Goal: Information Seeking & Learning: Learn about a topic

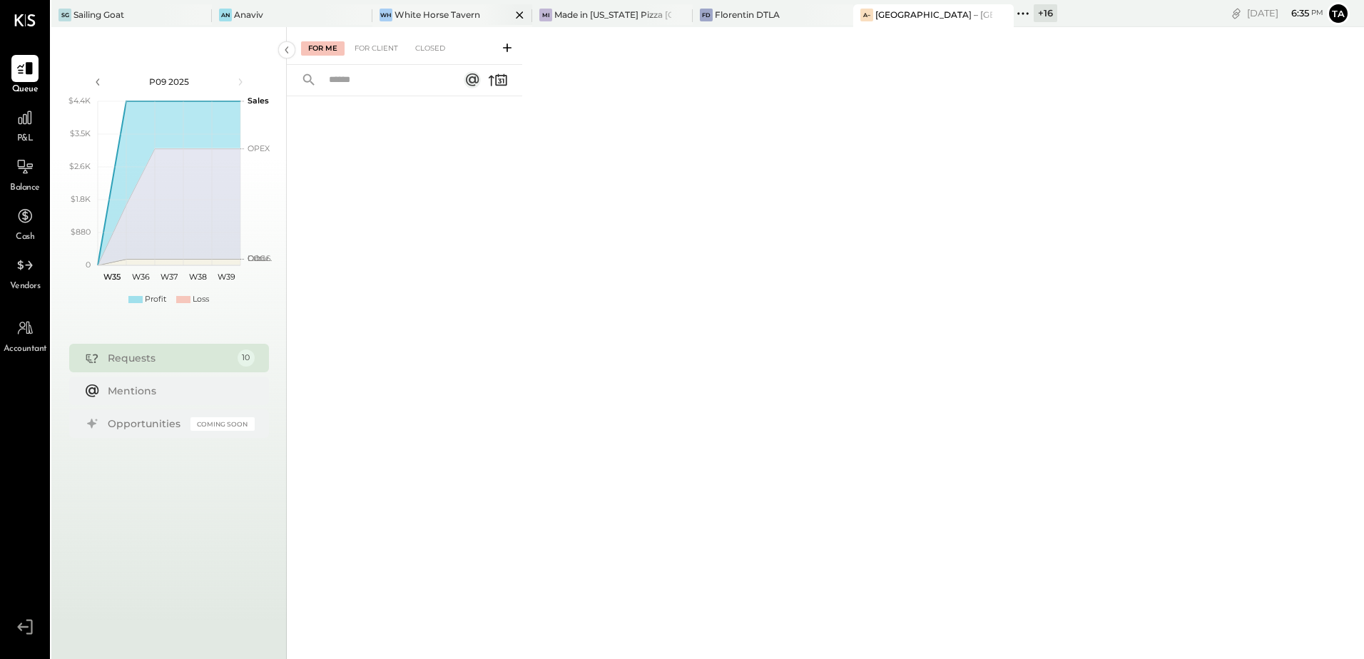
click at [446, 19] on div "White Horse Tavern" at bounding box center [438, 15] width 86 height 12
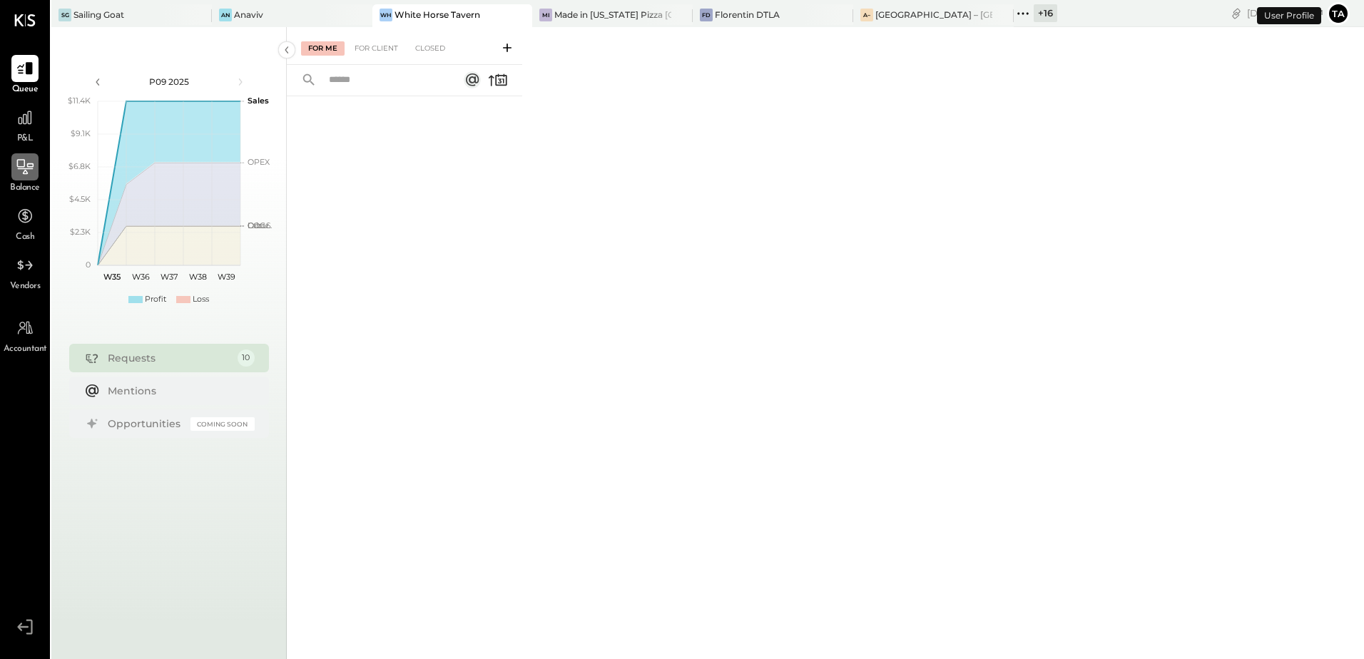
click at [24, 179] on div at bounding box center [24, 166] width 27 height 27
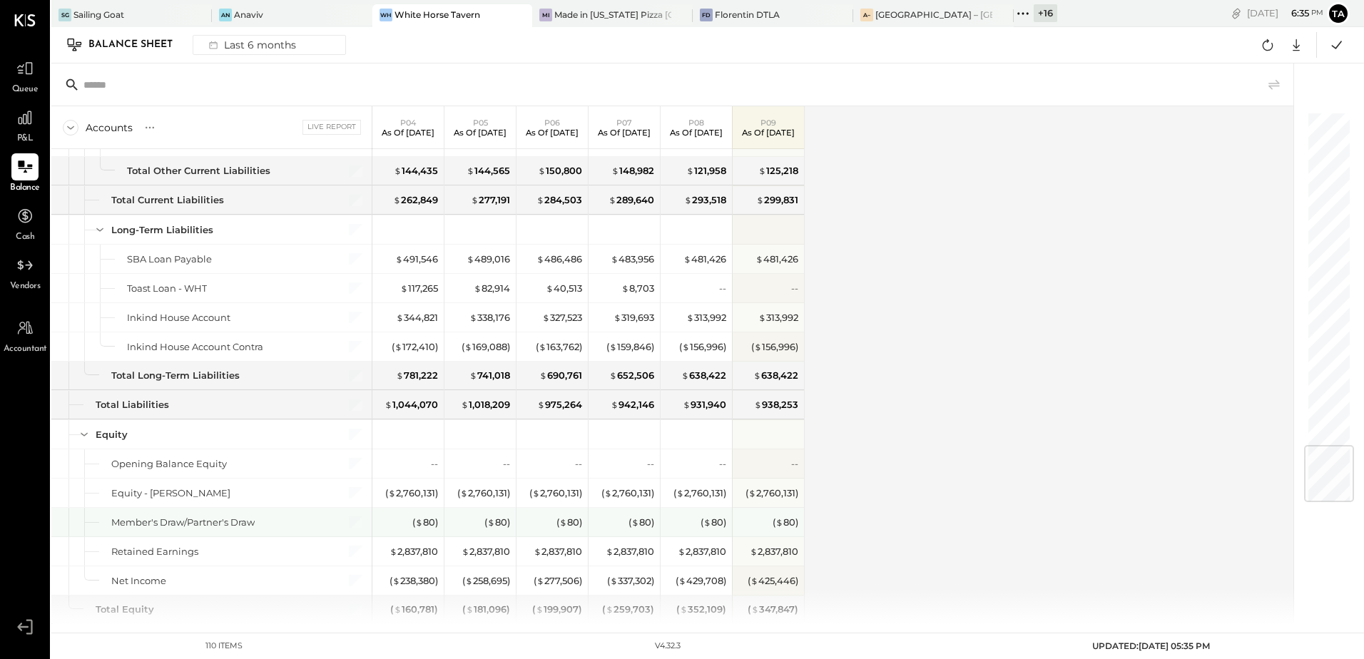
scroll to position [2776, 0]
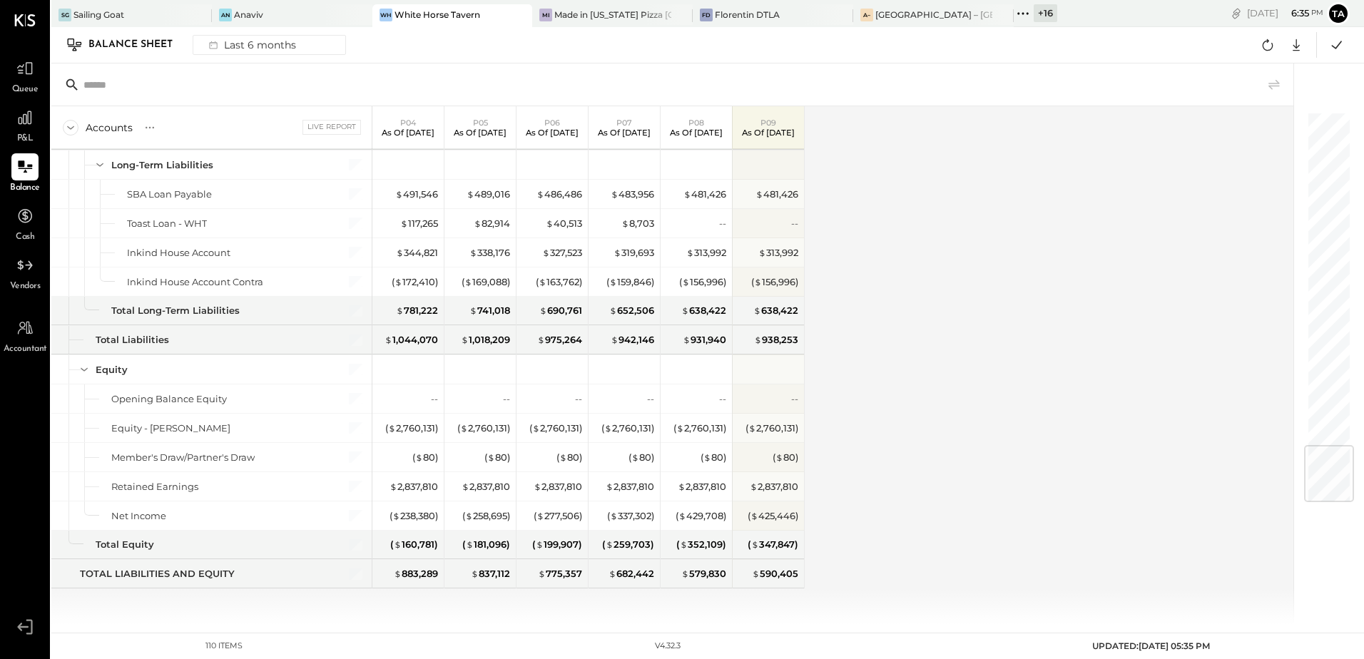
click at [876, 427] on div "Accounts S GL Live Report P04 As of [DATE] P05 As of [DATE] P06 As of [DATE] P0…" at bounding box center [673, 365] width 1244 height 518
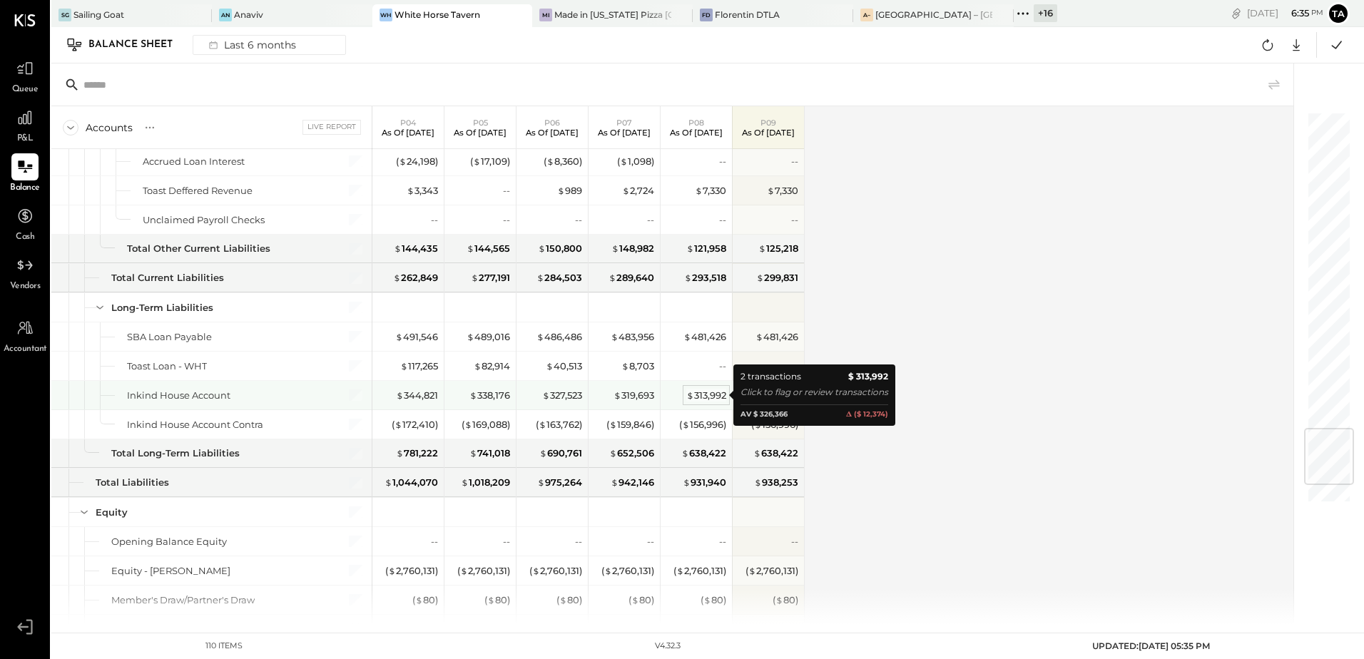
click at [713, 400] on div "$ 313,992" at bounding box center [706, 396] width 40 height 14
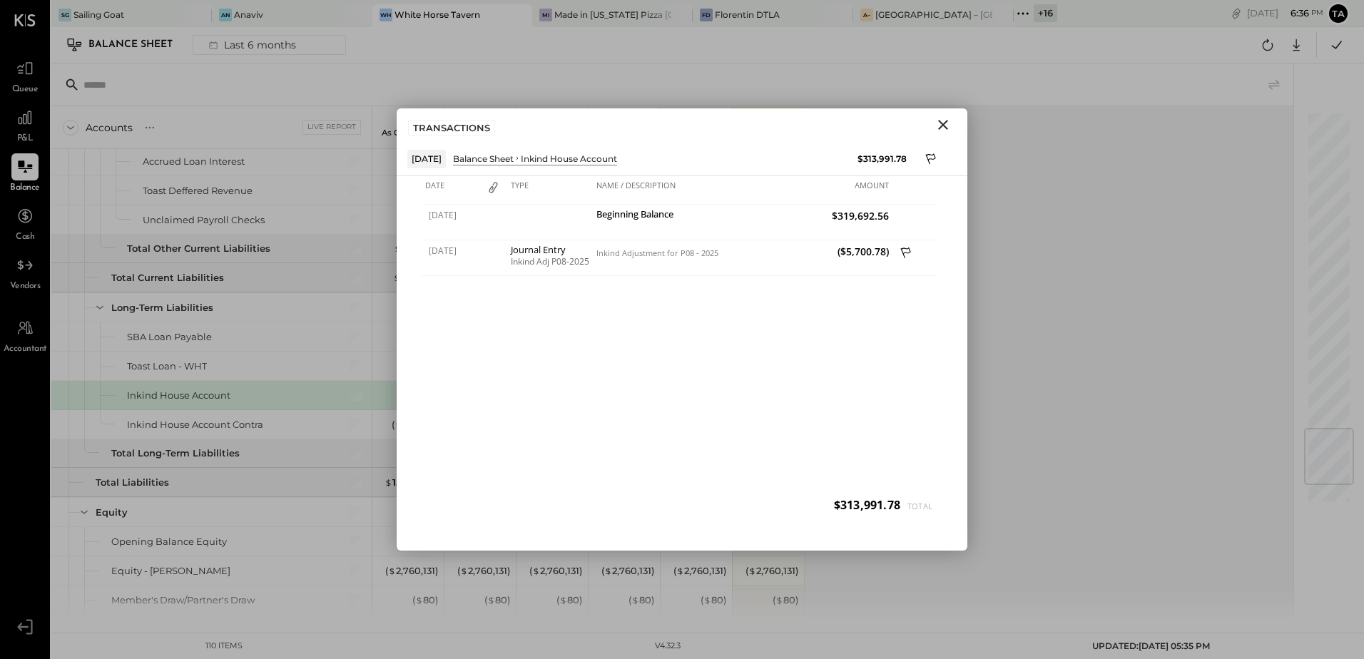
click at [944, 128] on icon "Close" at bounding box center [943, 124] width 17 height 17
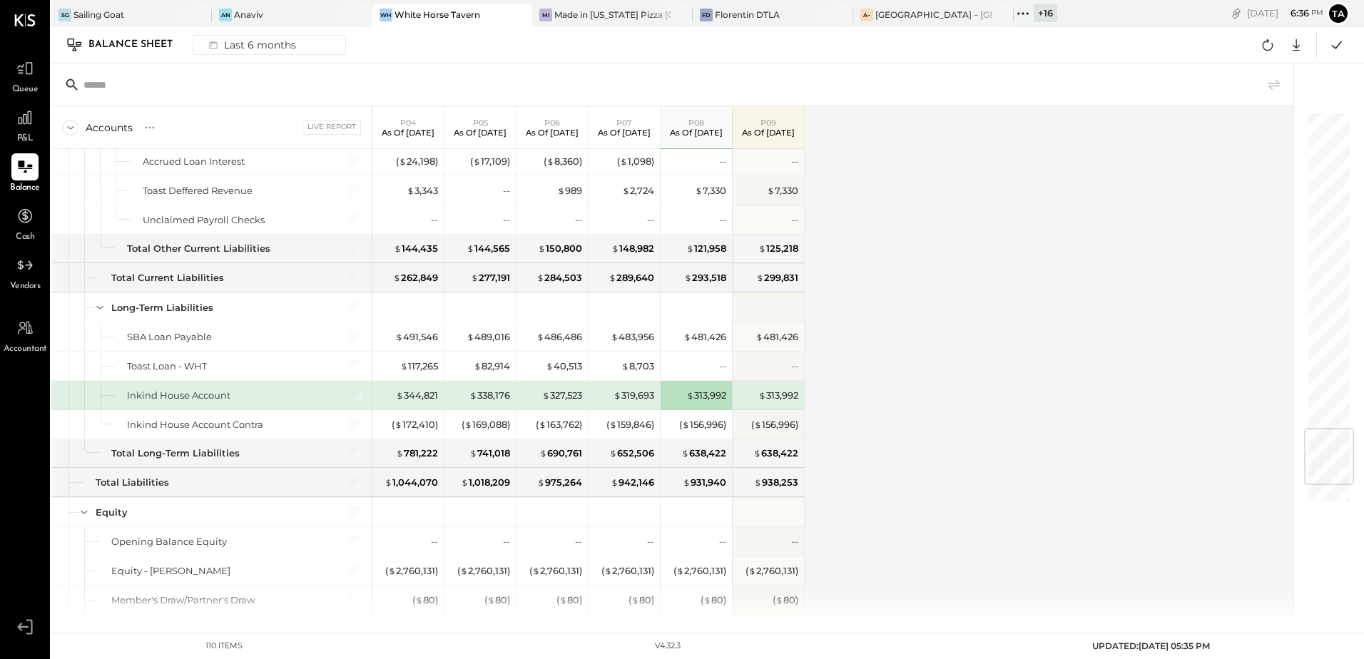
click at [899, 423] on div "Accounts S GL Live Report P04 As of [DATE] P05 As of [DATE] P06 As of [DATE] P0…" at bounding box center [673, 365] width 1244 height 518
click at [28, 116] on icon at bounding box center [25, 118] width 14 height 14
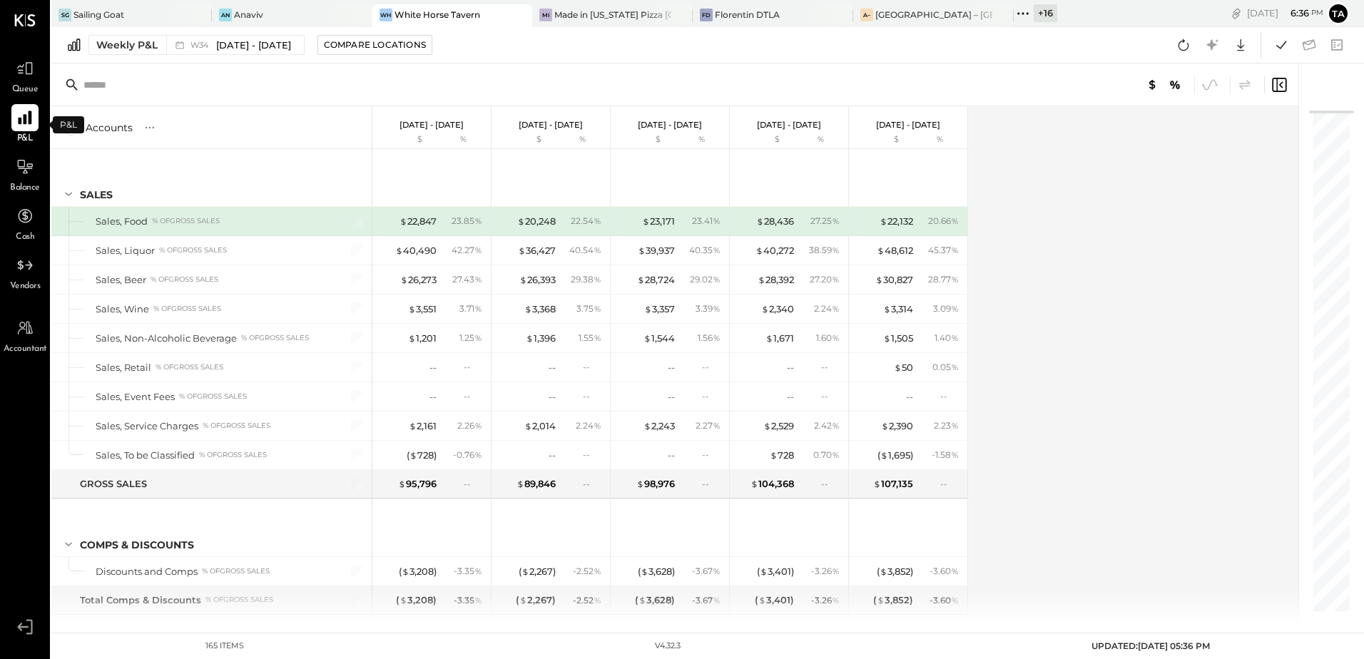
click at [1074, 388] on div "Accounts S % GL [DATE] - [DATE] $ % [DATE] - [DATE] $ % [DATE] - [DATE] $ % [DA…" at bounding box center [675, 365] width 1249 height 518
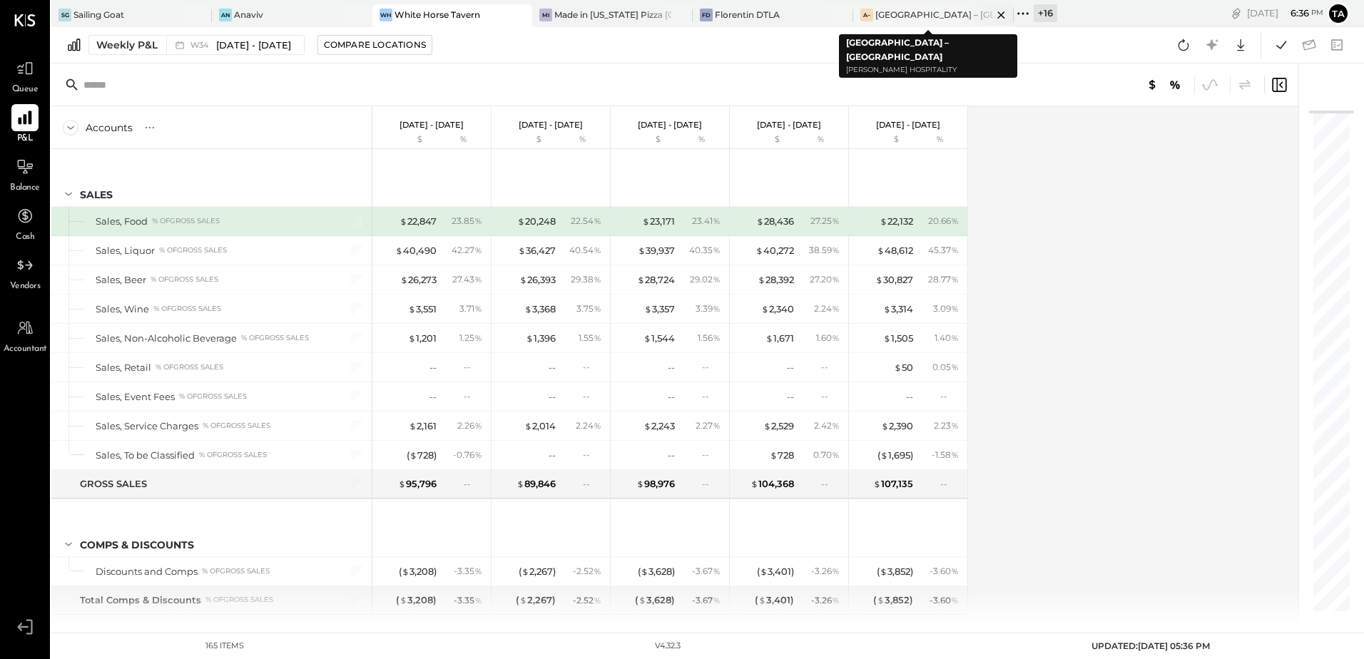
click at [875, 21] on div "[GEOGRAPHIC_DATA] – [GEOGRAPHIC_DATA]" at bounding box center [933, 15] width 117 height 12
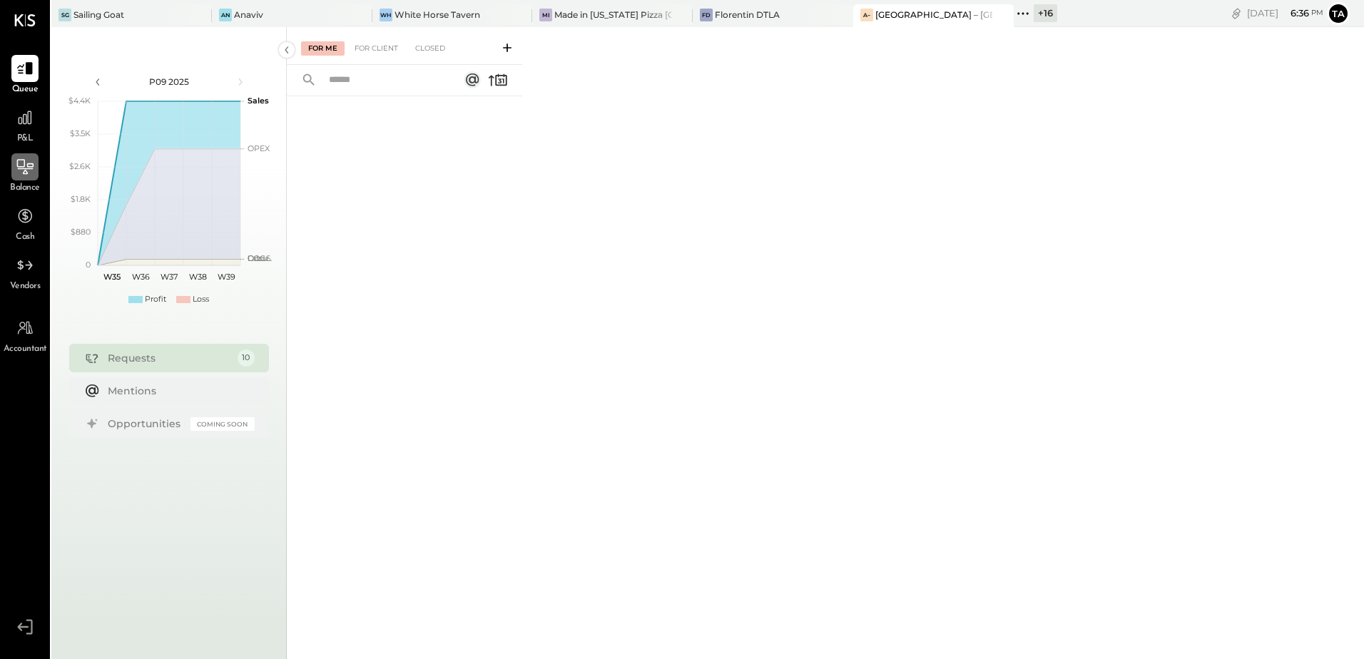
click at [23, 168] on icon at bounding box center [25, 167] width 19 height 19
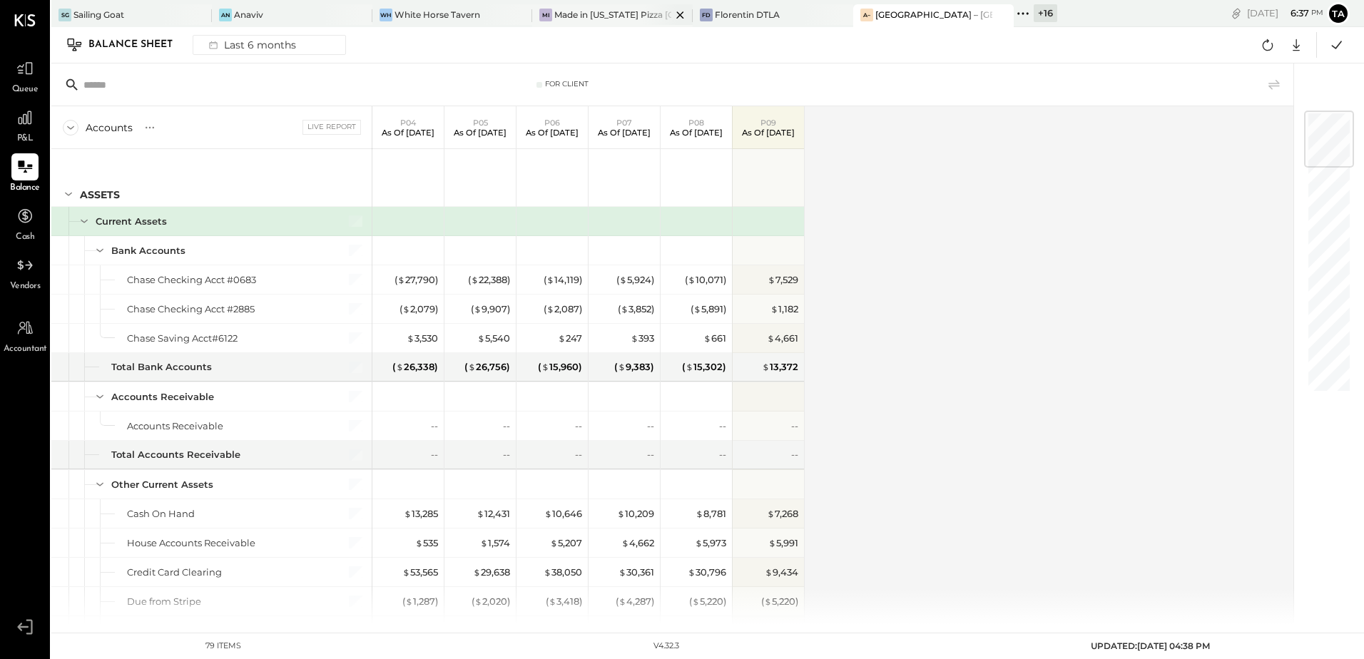
click at [561, 22] on div "Mi Made in [US_STATE] Pizza [GEOGRAPHIC_DATA]" at bounding box center [612, 15] width 161 height 23
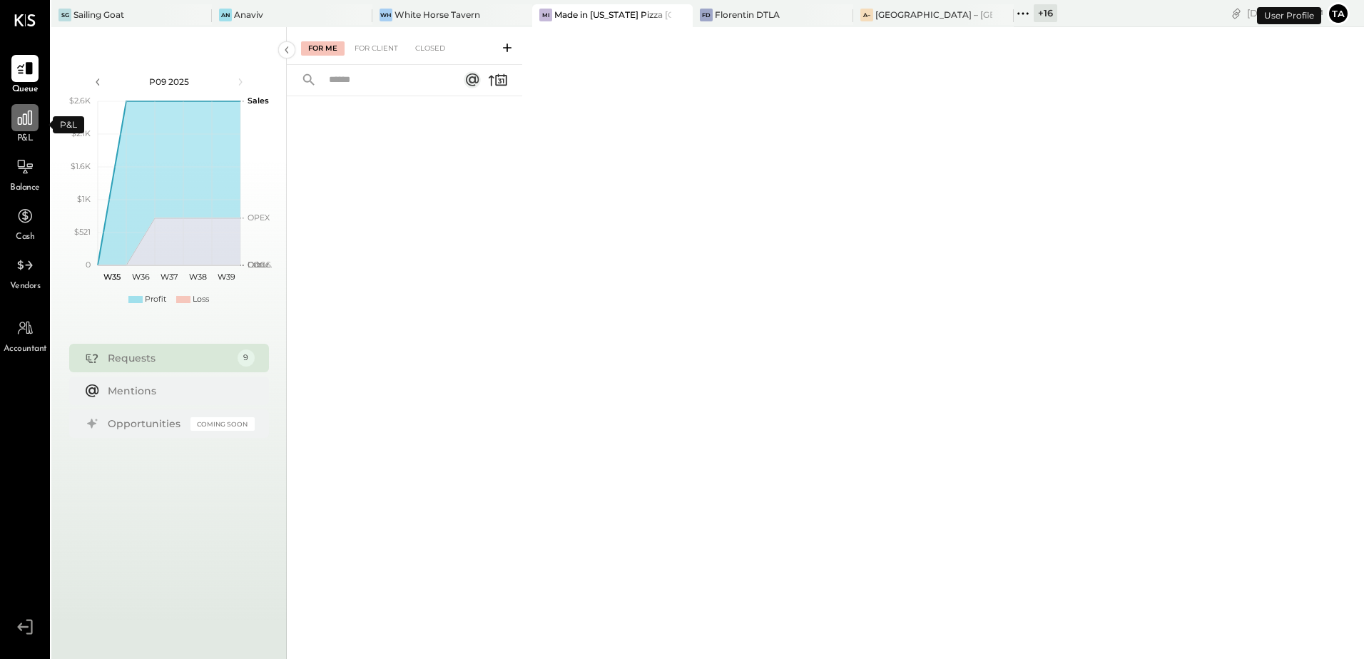
click at [22, 128] on div at bounding box center [24, 117] width 27 height 27
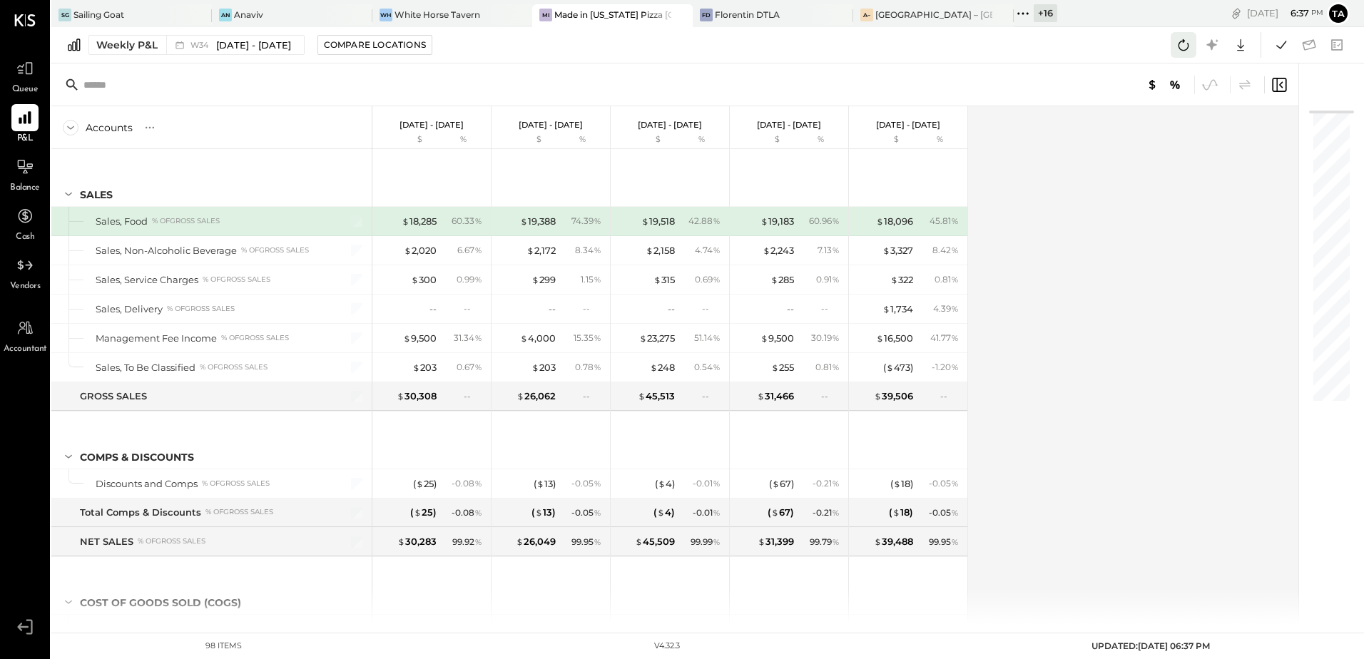
click at [1181, 49] on icon at bounding box center [1183, 45] width 19 height 19
click at [1277, 45] on icon at bounding box center [1281, 45] width 19 height 19
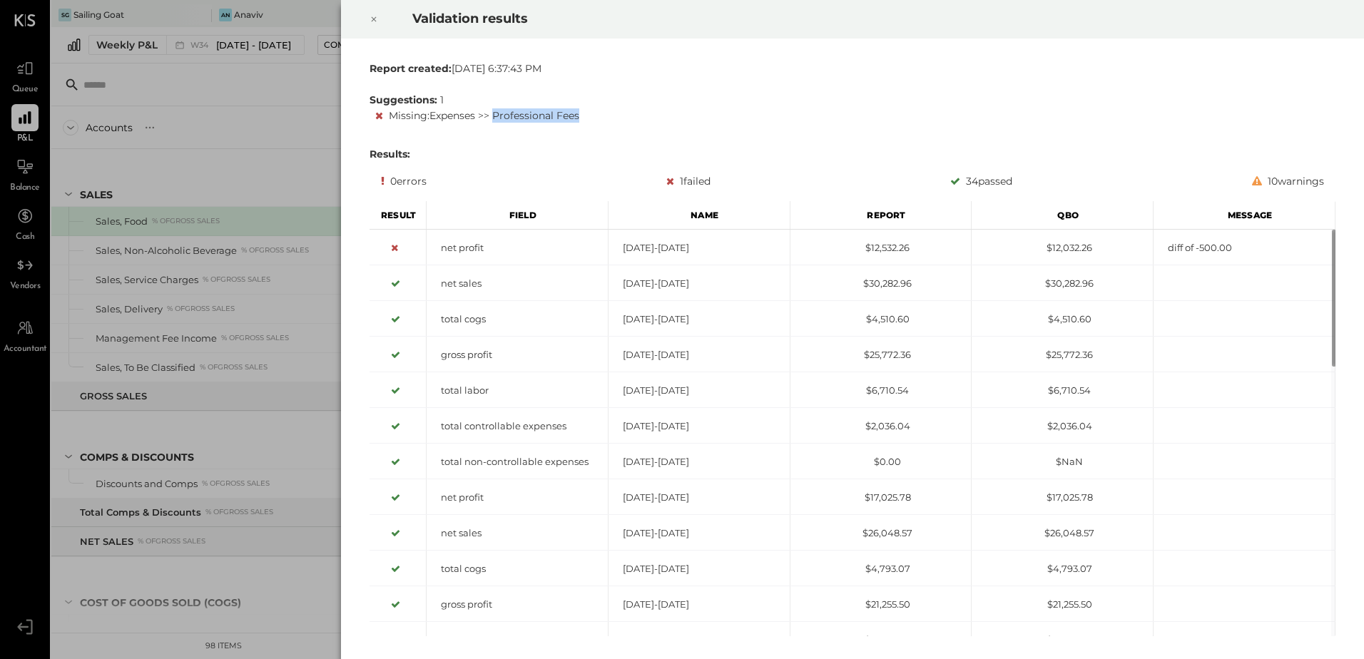
drag, startPoint x: 496, startPoint y: 115, endPoint x: 581, endPoint y: 113, distance: 84.9
click at [581, 113] on div "Missing : Expenses >> Professional Fees" at bounding box center [855, 115] width 960 height 17
drag, startPoint x: 541, startPoint y: 114, endPoint x: 534, endPoint y: 114, distance: 7.8
click at [541, 114] on div "Missing : Expenses >> Professional Fees" at bounding box center [855, 115] width 960 height 17
click at [529, 118] on div "Missing : Expenses >> Professional Fees" at bounding box center [855, 115] width 960 height 17
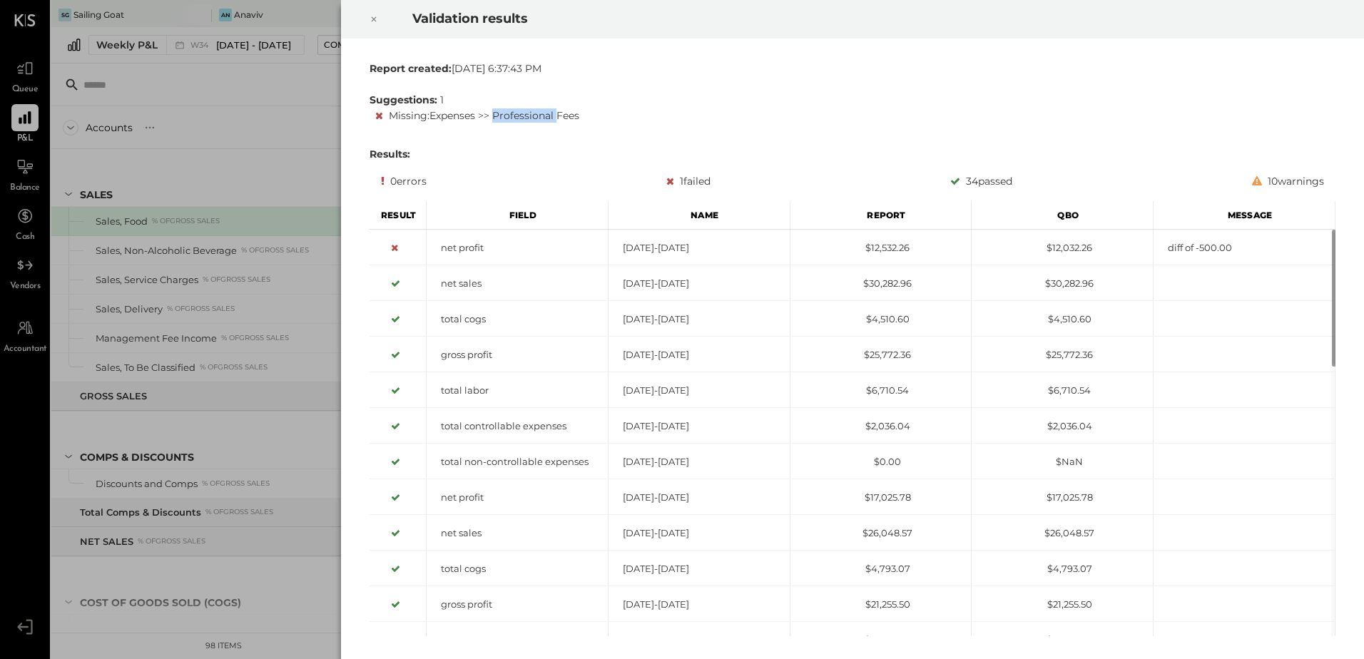
click at [529, 118] on div "Missing : Expenses >> Professional Fees" at bounding box center [855, 115] width 960 height 17
copy div "Professional"
click at [372, 21] on icon at bounding box center [374, 19] width 9 height 17
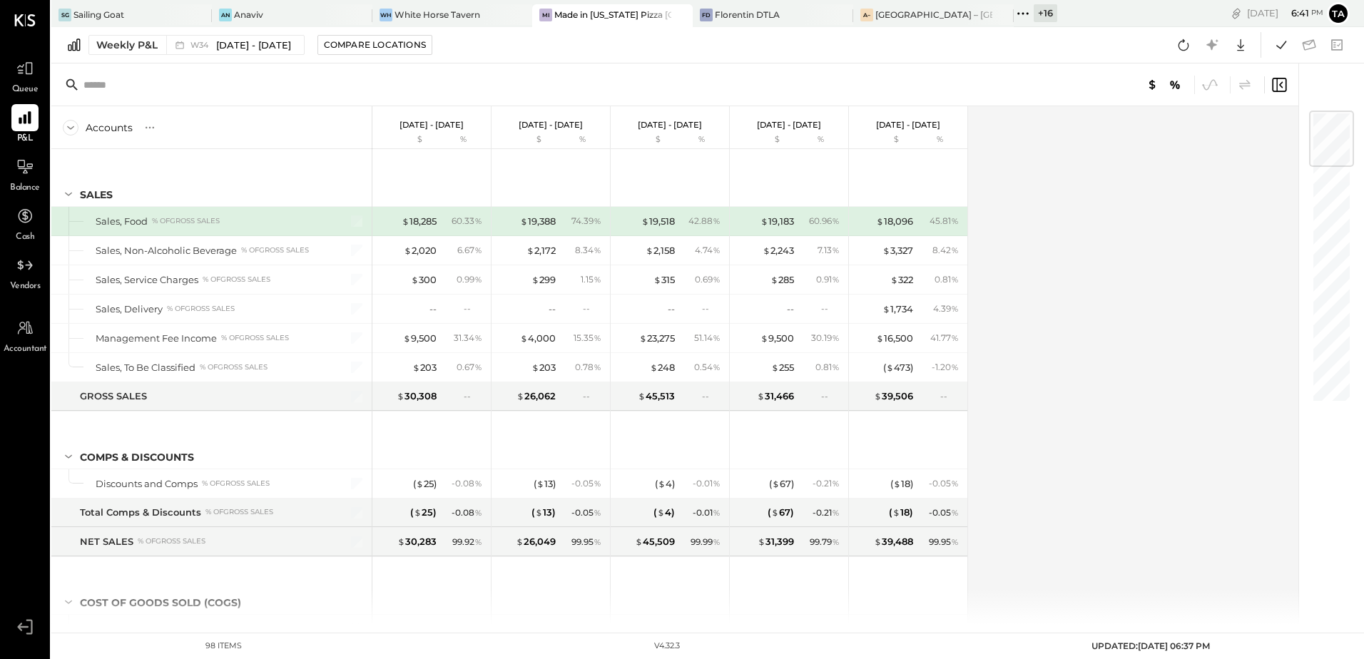
drag, startPoint x: 34, startPoint y: 169, endPoint x: 437, endPoint y: 585, distance: 578.7
click at [34, 169] on icon at bounding box center [24, 166] width 17 height 17
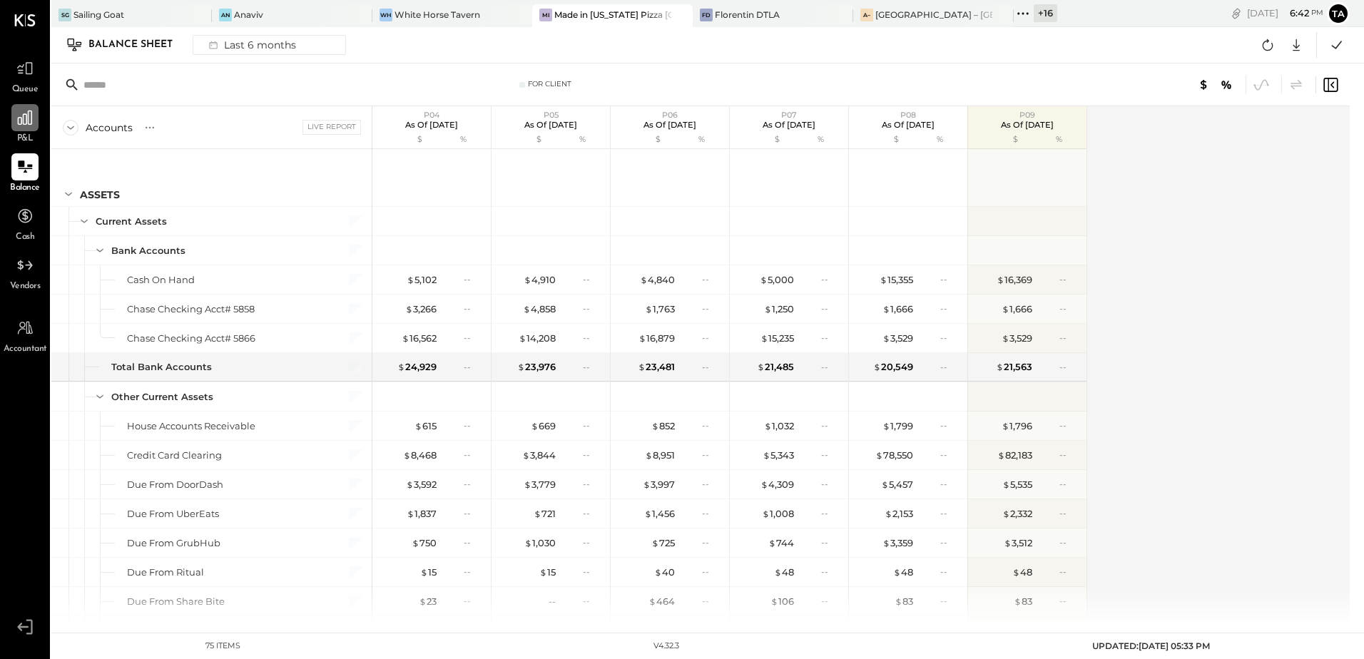
click at [21, 126] on icon at bounding box center [25, 117] width 19 height 19
